Goal: Communication & Community: Participate in discussion

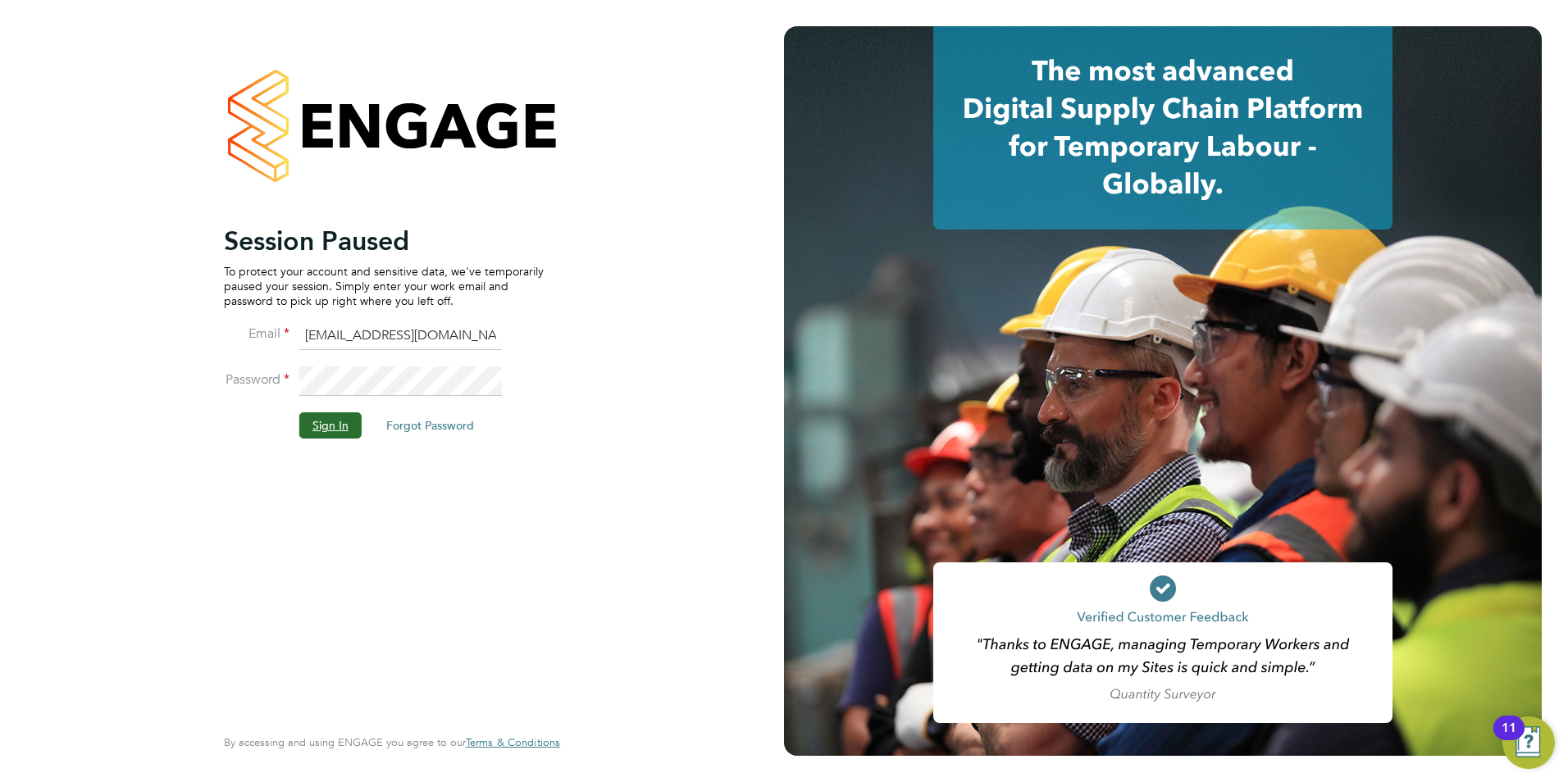
click at [340, 436] on button "Sign In" at bounding box center [330, 425] width 62 height 26
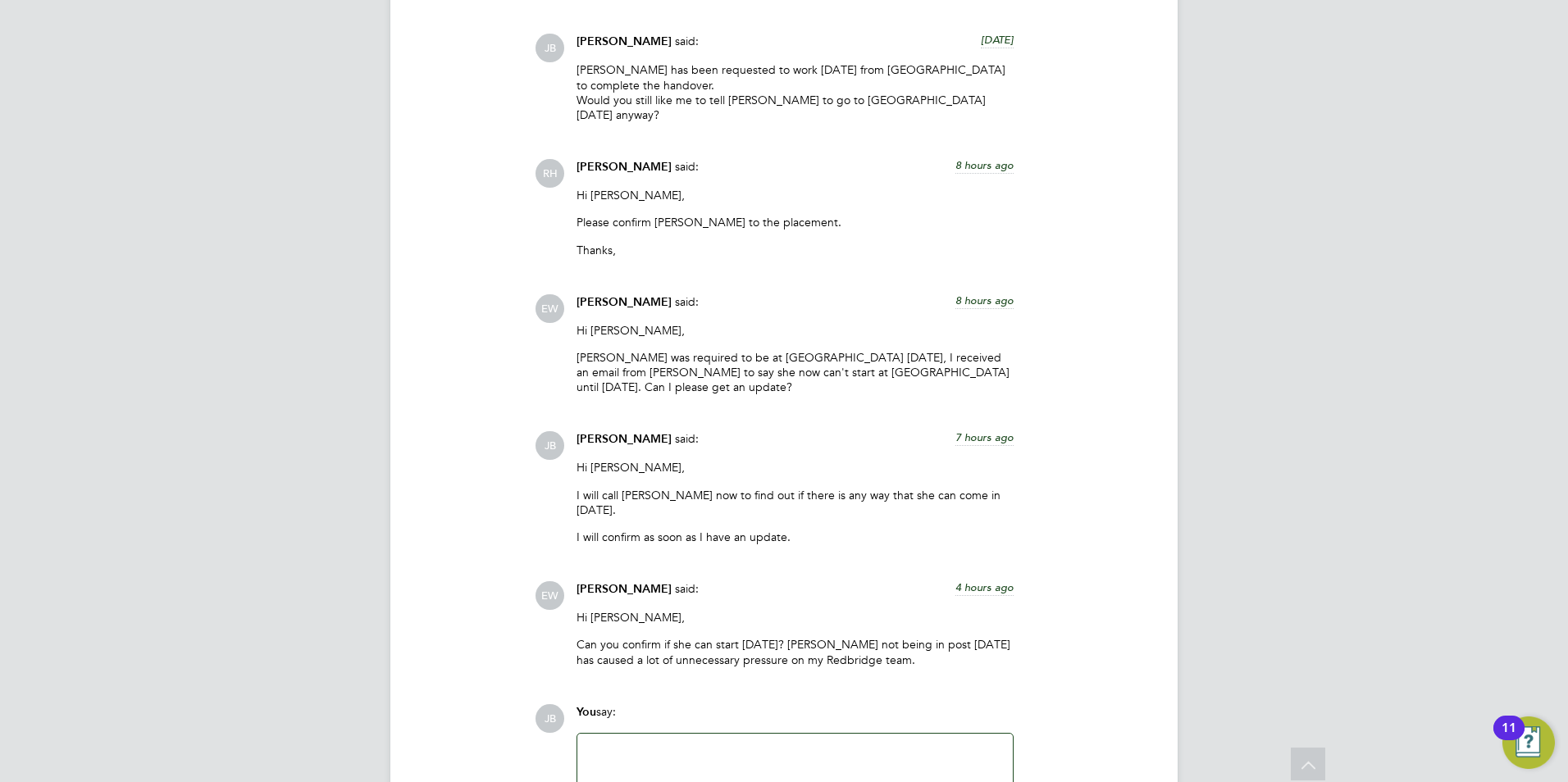
scroll to position [1994, 0]
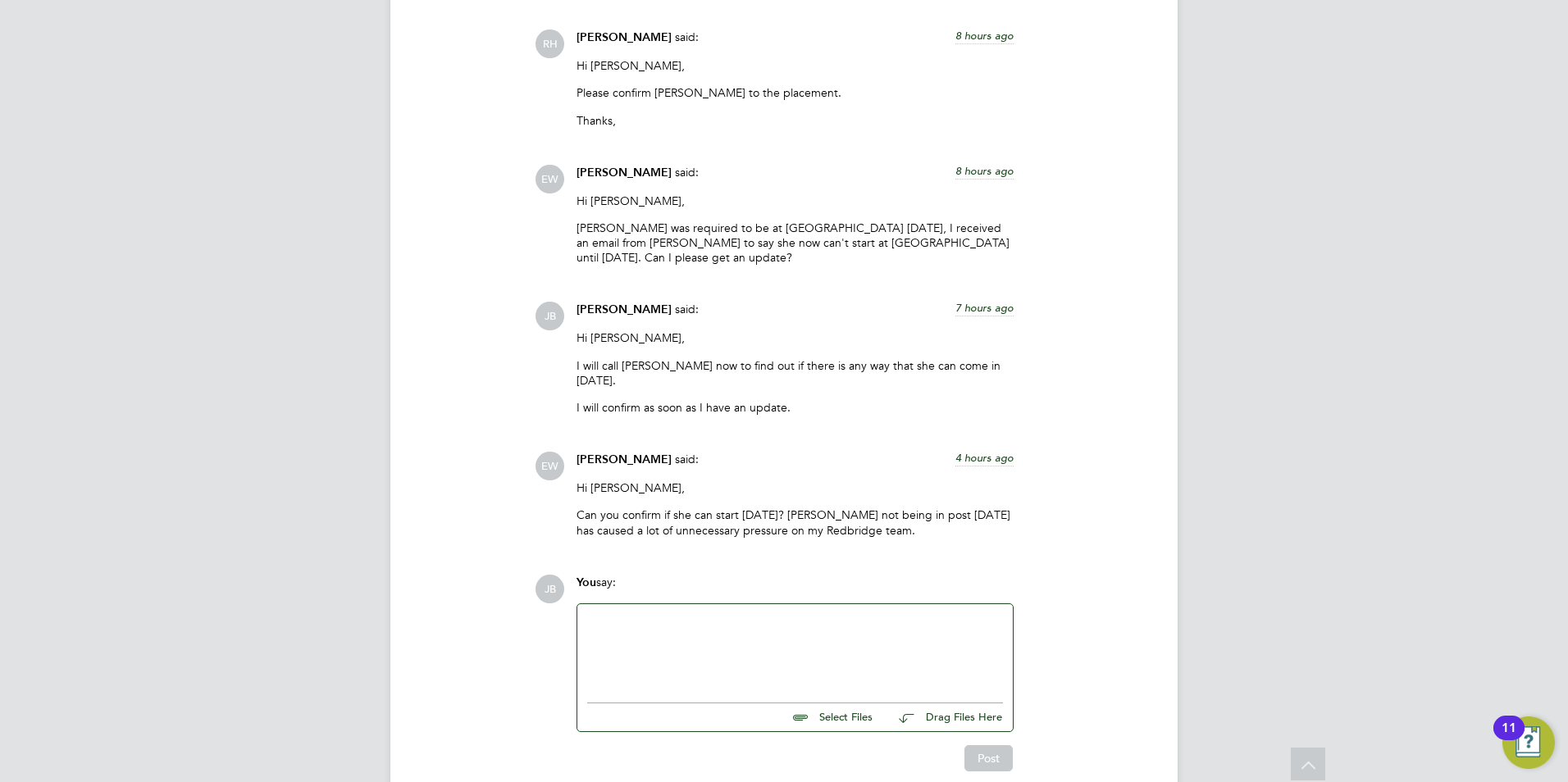
click at [743, 614] on div at bounding box center [795, 649] width 416 height 71
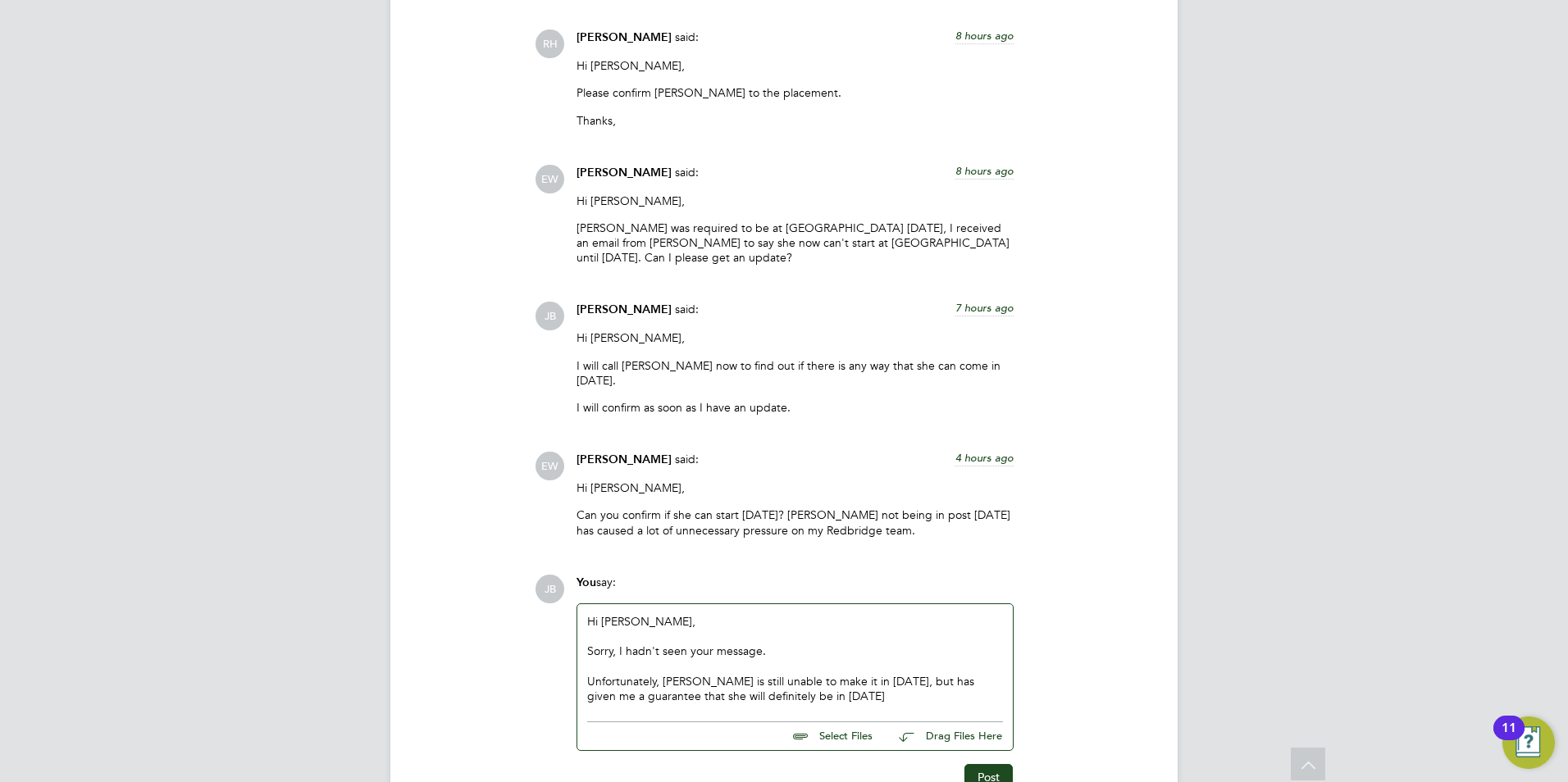
click at [874, 674] on div "Unfortunately, [PERSON_NAME] is still unable to make it in [DATE], but has give…" at bounding box center [795, 689] width 416 height 29
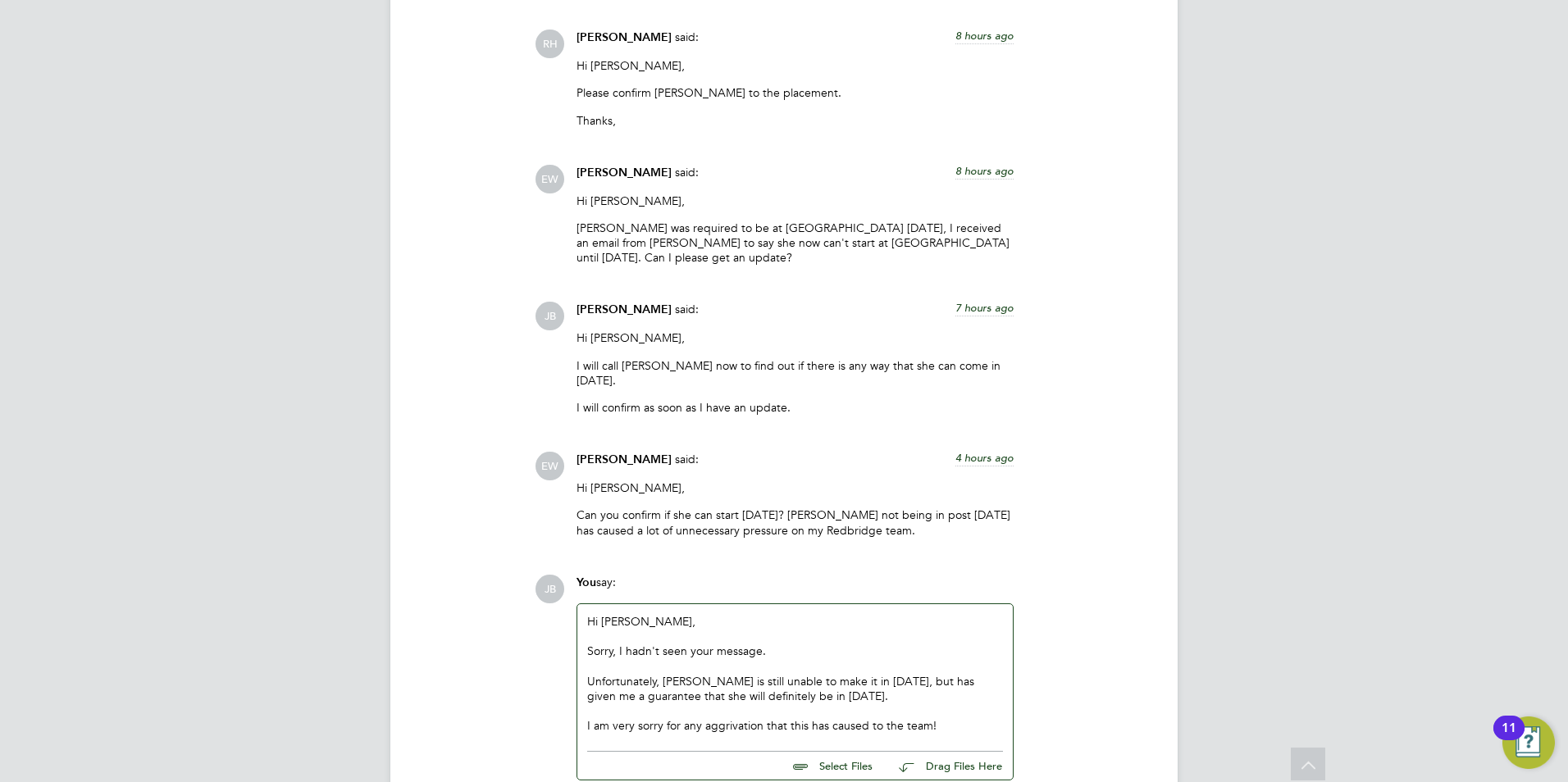
click at [731, 718] on div "I am very sorry for any aggrivation that this has caused to the team!" at bounding box center [795, 725] width 416 height 15
click at [743, 718] on div "I am very sorry for any aggravation that this has caused to the team!" at bounding box center [795, 725] width 416 height 15
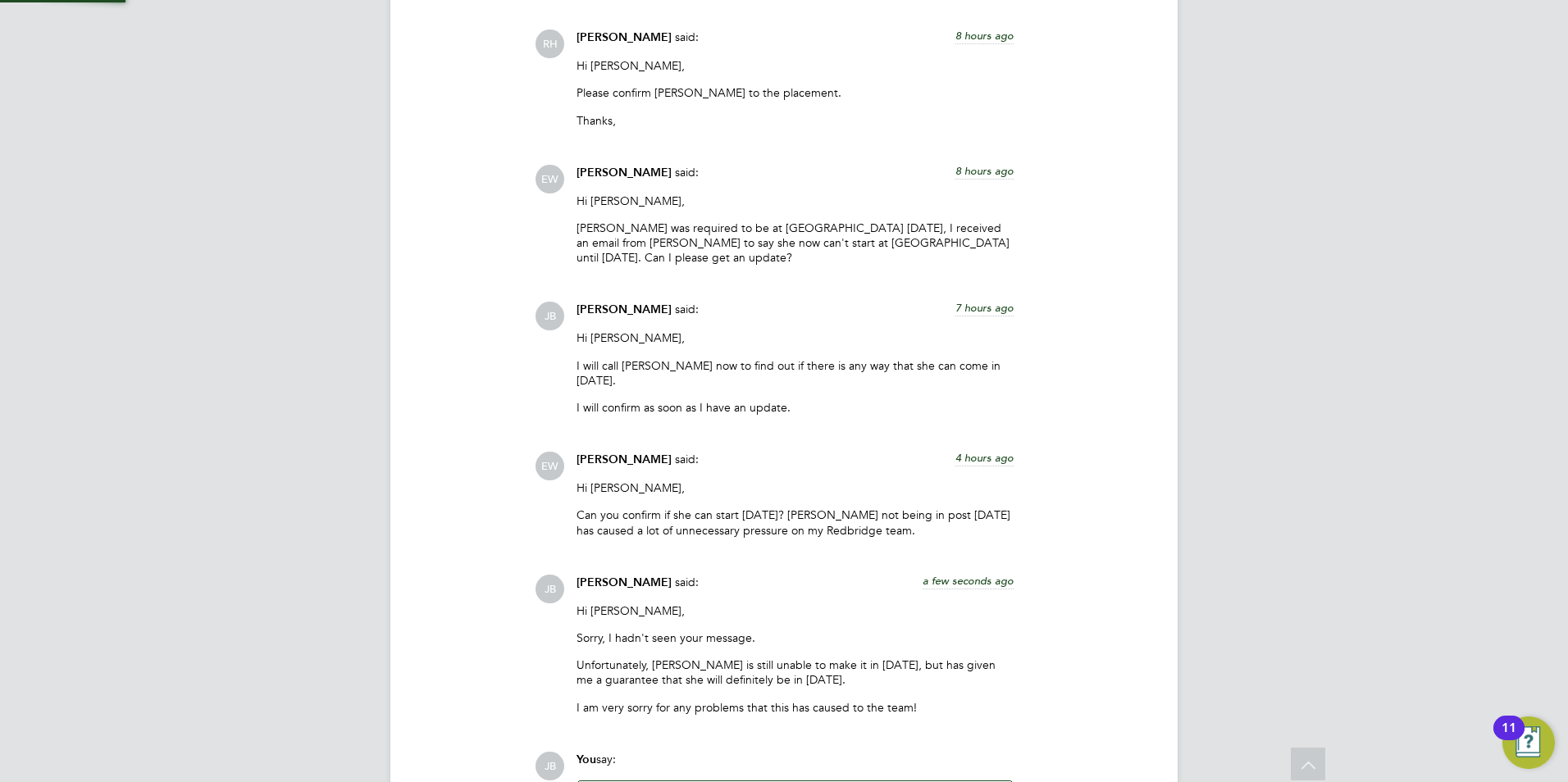
scroll to position [2172, 0]
